Goal: Task Accomplishment & Management: Complete application form

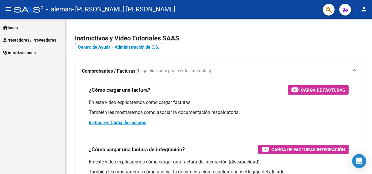
click at [25, 42] on span "Prestadores / Proveedores" at bounding box center [29, 40] width 53 height 6
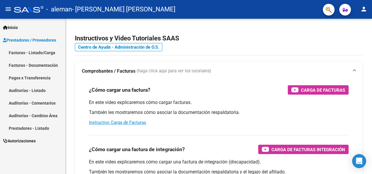
click at [37, 50] on link "Facturas - Listado/Carga" at bounding box center [32, 52] width 65 height 13
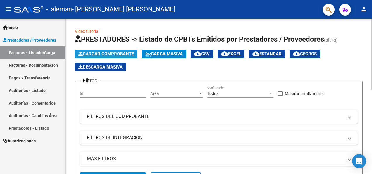
click at [107, 52] on span "Cargar Comprobante" at bounding box center [106, 53] width 56 height 5
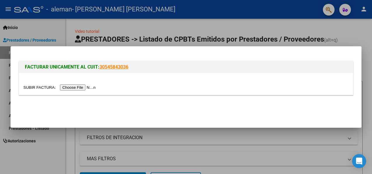
click at [74, 87] on input "file" at bounding box center [60, 87] width 74 height 6
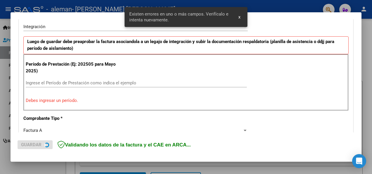
scroll to position [146, 0]
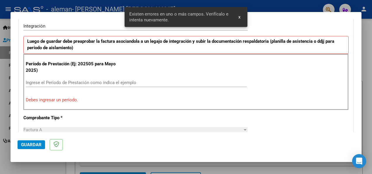
click at [39, 99] on p "Debes ingresar un período." at bounding box center [186, 100] width 321 height 7
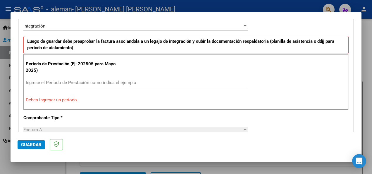
click at [39, 99] on p "Debes ingresar un período." at bounding box center [186, 100] width 321 height 7
click at [32, 99] on p "Debes ingresar un período." at bounding box center [186, 100] width 321 height 7
drag, startPoint x: 36, startPoint y: 77, endPoint x: 32, endPoint y: 79, distance: 4.1
click at [35, 78] on div "Ingrese el Período de Prestación como indica el ejemplo" at bounding box center [136, 82] width 221 height 9
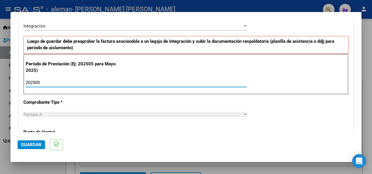
type input "202509"
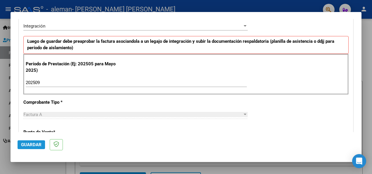
click at [30, 146] on span "Guardar" at bounding box center [31, 144] width 20 height 5
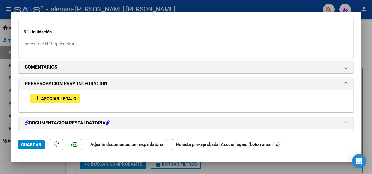
scroll to position [469, 0]
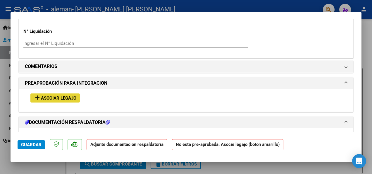
click at [73, 99] on span "Asociar Legajo" at bounding box center [58, 97] width 35 height 5
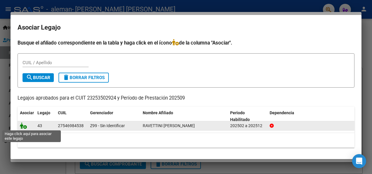
click at [25, 128] on icon at bounding box center [23, 125] width 7 height 6
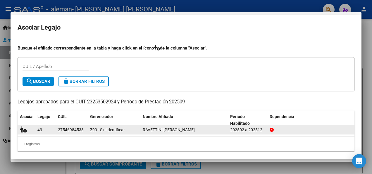
scroll to position [484, 0]
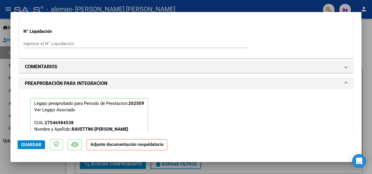
click at [41, 146] on span "Guardar" at bounding box center [31, 144] width 20 height 5
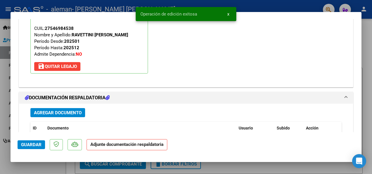
scroll to position [601, 0]
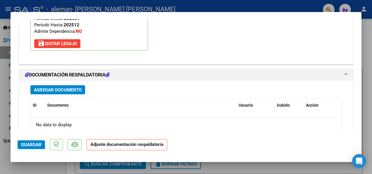
click at [59, 89] on span "Agregar Documento" at bounding box center [58, 89] width 48 height 5
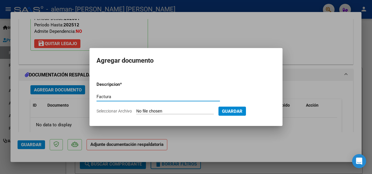
type input "Factura"
click at [194, 110] on input "Seleccionar Archivo" at bounding box center [175, 112] width 78 height 6
type input "C:\fakepath\23253502924_001_00004_00000636 Marcheletta.pdf"
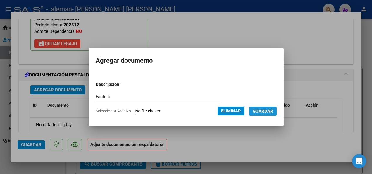
click at [273, 112] on span "Guardar" at bounding box center [263, 111] width 20 height 5
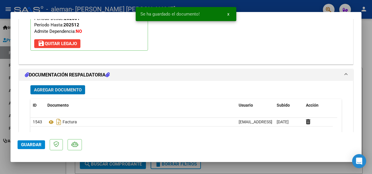
click at [59, 87] on span "Agregar Documento" at bounding box center [58, 89] width 48 height 5
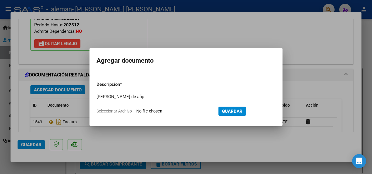
type input "[PERSON_NAME] de afip"
click at [170, 109] on input "Seleccionar Archivo" at bounding box center [175, 112] width 78 height 6
type input "C:\fakepath\AFIP - Administración Federal de Ingresos Públicos.pdf"
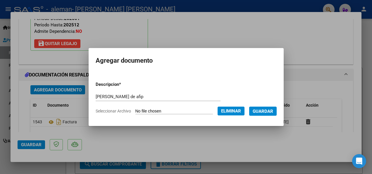
click at [271, 112] on span "Guardar" at bounding box center [263, 111] width 20 height 5
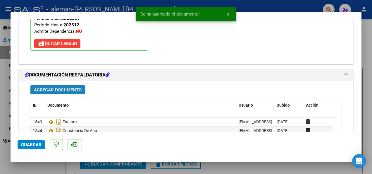
click at [64, 88] on span "Agregar Documento" at bounding box center [58, 89] width 48 height 5
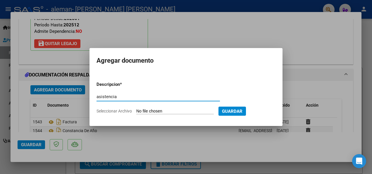
type input "asistencia"
click at [155, 110] on input "Seleccionar Archivo" at bounding box center [175, 112] width 78 height 6
type input "C:\fakepath\asistencia [PERSON_NAME].pdf"
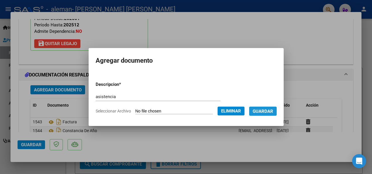
click at [273, 111] on span "Guardar" at bounding box center [263, 111] width 20 height 5
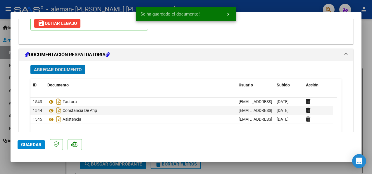
scroll to position [630, 0]
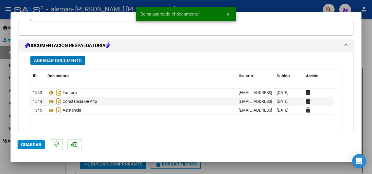
click at [33, 143] on span "Guardar" at bounding box center [31, 144] width 20 height 5
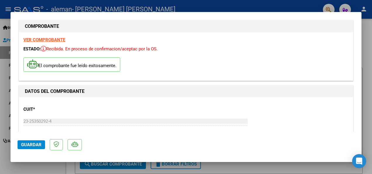
scroll to position [0, 0]
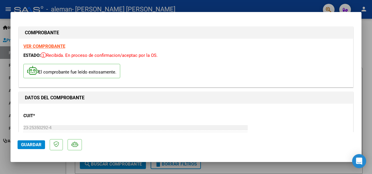
click at [37, 142] on span "Guardar" at bounding box center [31, 144] width 20 height 5
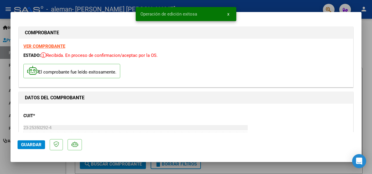
click at [229, 15] on span "x" at bounding box center [229, 13] width 2 height 5
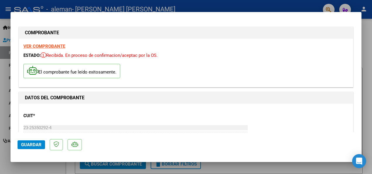
click at [370, 77] on div at bounding box center [186, 87] width 372 height 174
type input "$ 0,00"
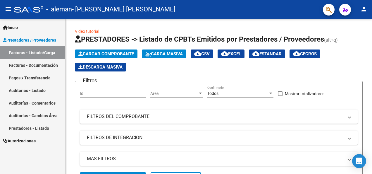
click at [40, 65] on link "Facturas - Documentación" at bounding box center [32, 65] width 65 height 13
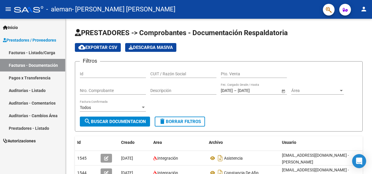
click at [40, 76] on link "Pagos x Transferencia" at bounding box center [32, 77] width 65 height 13
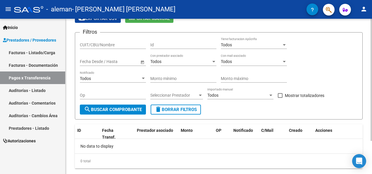
scroll to position [42, 0]
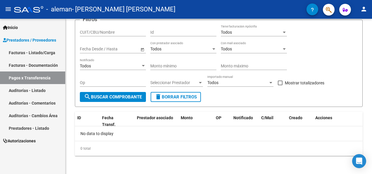
click at [36, 53] on link "Facturas - Listado/Carga" at bounding box center [32, 52] width 65 height 13
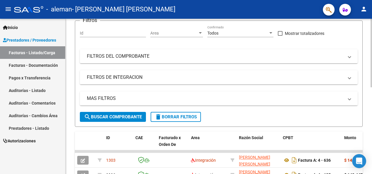
scroll to position [59, 0]
